Goal: Find specific page/section: Find specific page/section

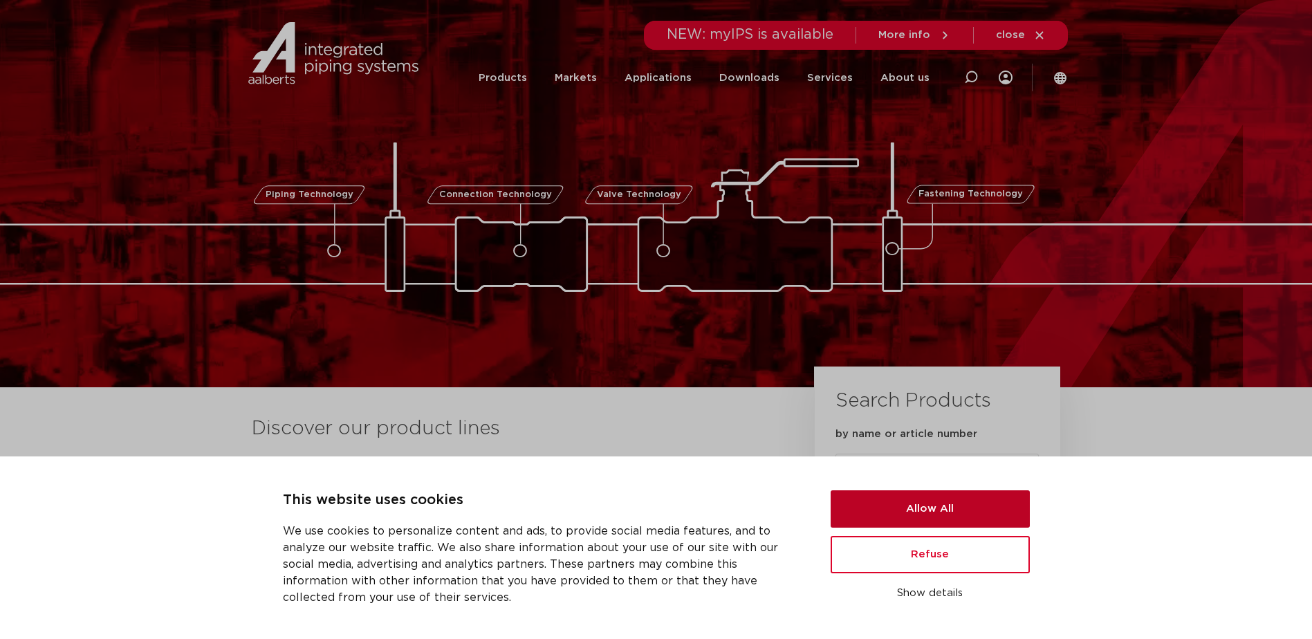
click at [956, 506] on button "Allow All" at bounding box center [929, 508] width 199 height 37
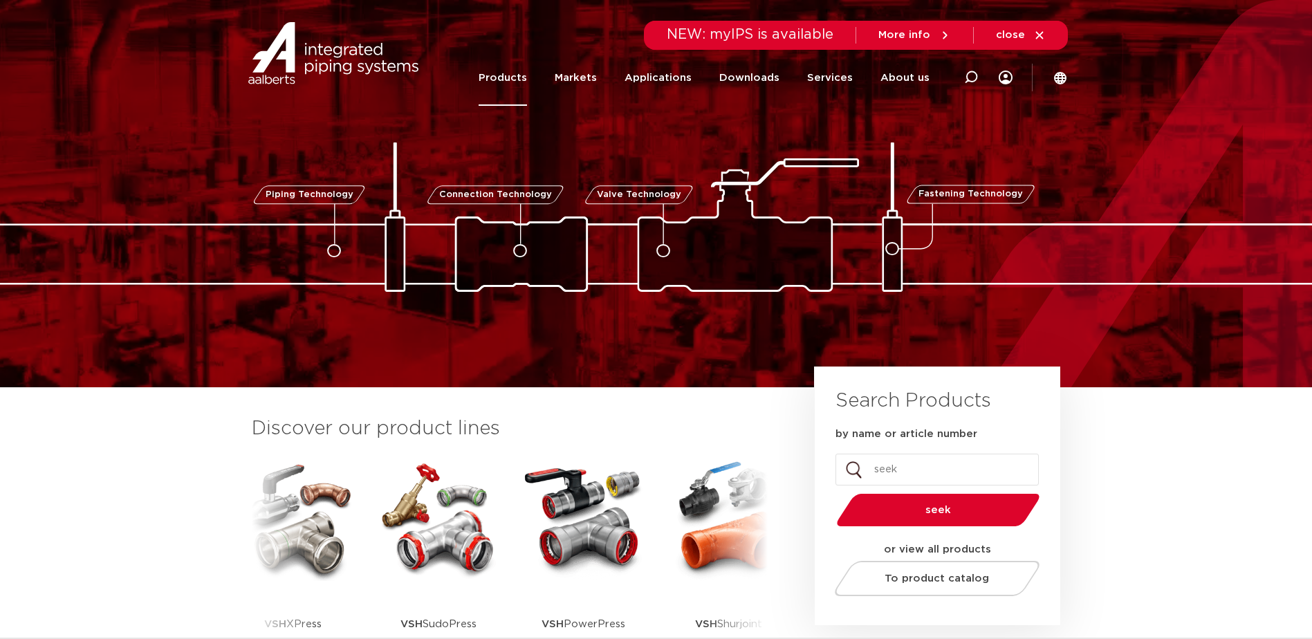
click at [517, 77] on link "Products" at bounding box center [502, 78] width 48 height 56
